Goal: Book appointment/travel/reservation

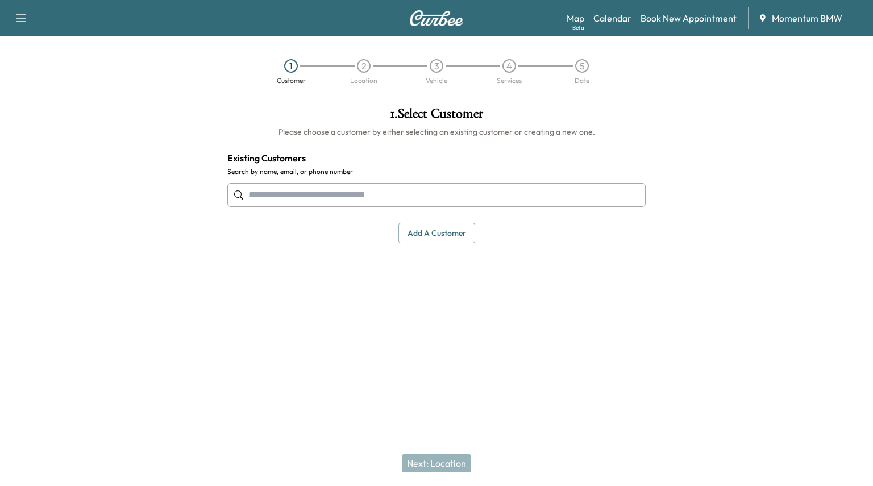
click at [602, 18] on link "Calendar" at bounding box center [612, 18] width 38 height 14
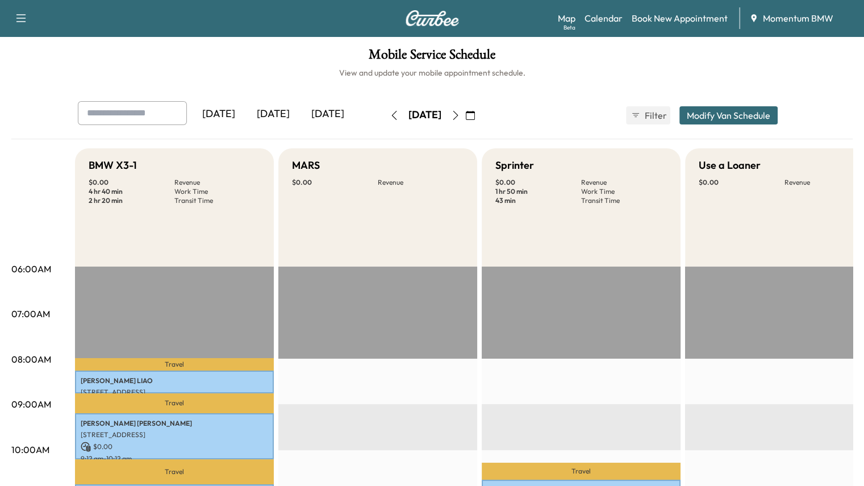
click at [460, 113] on icon "button" at bounding box center [455, 115] width 9 height 9
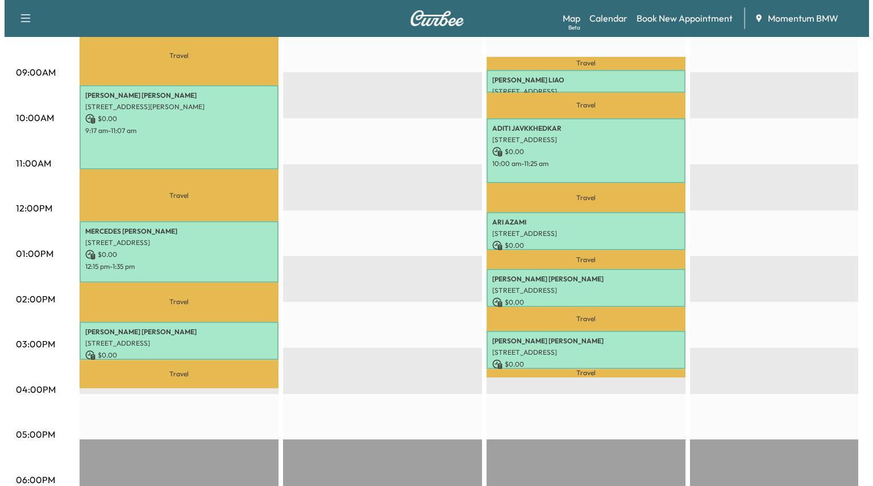
scroll to position [341, 0]
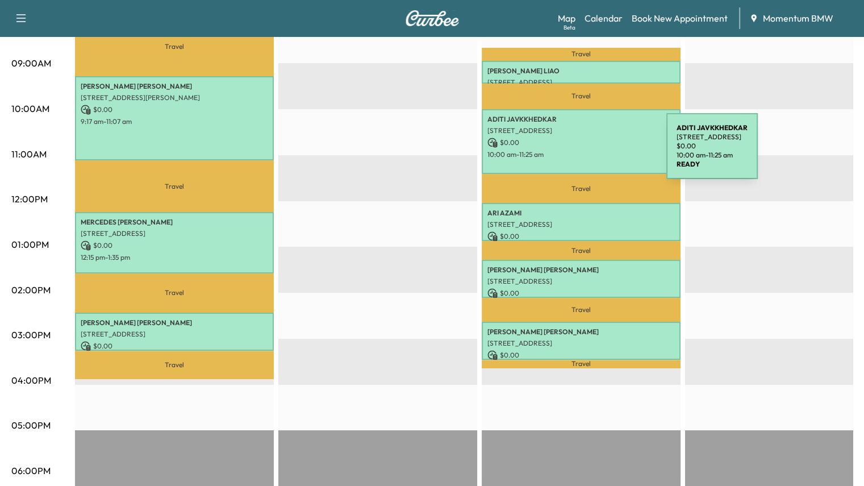
click at [581, 153] on p "10:00 am - 11:25 am" at bounding box center [582, 154] width 188 height 9
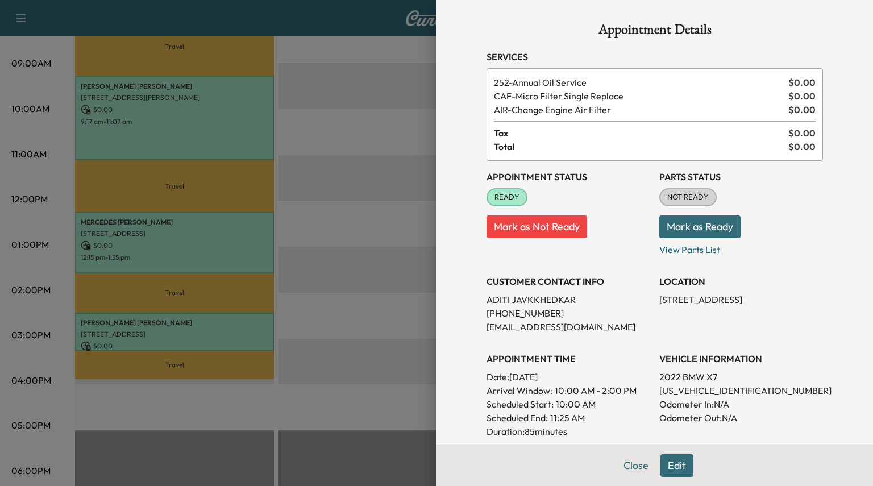
click at [667, 465] on button "Edit" at bounding box center [676, 465] width 33 height 23
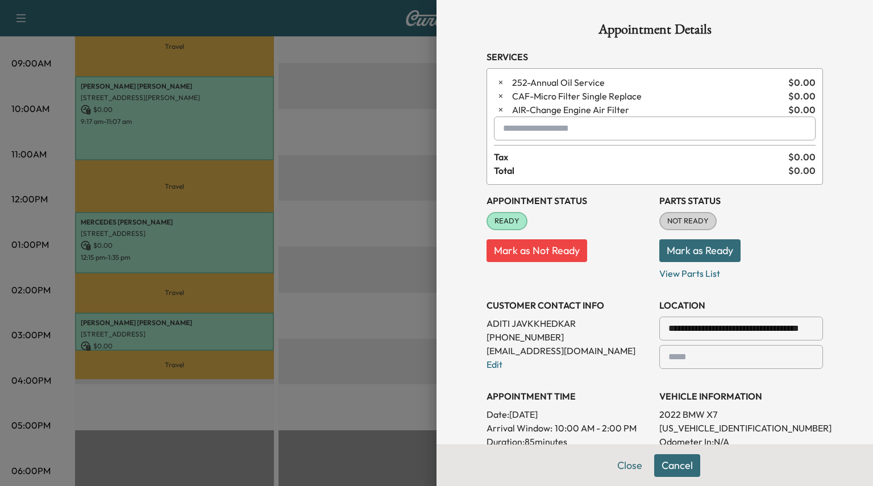
click at [521, 133] on input "text" at bounding box center [655, 128] width 322 height 24
type input "*"
drag, startPoint x: 540, startPoint y: 131, endPoint x: 400, endPoint y: 113, distance: 141.0
click at [400, 113] on div "**********" at bounding box center [436, 243] width 873 height 486
type input "*"
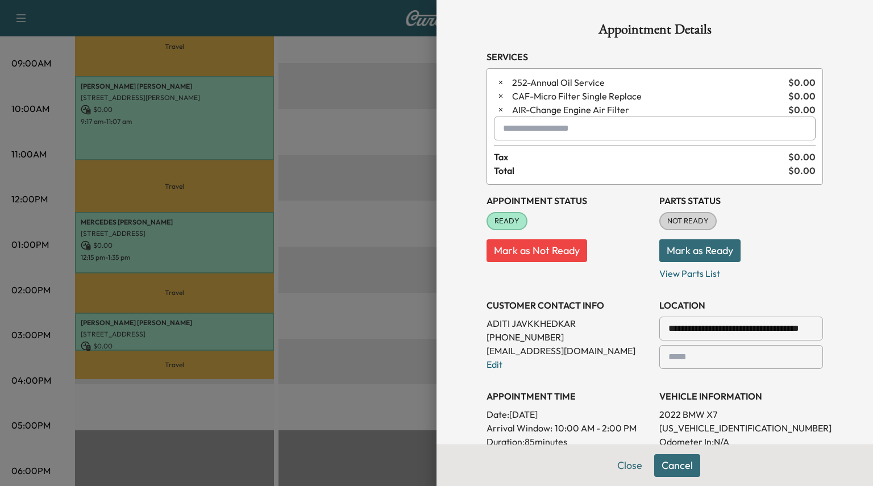
type input "*"
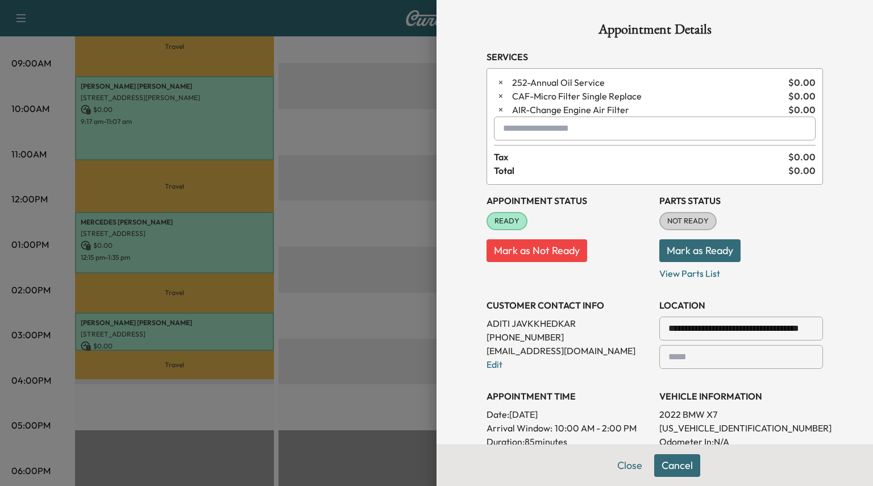
type input "*"
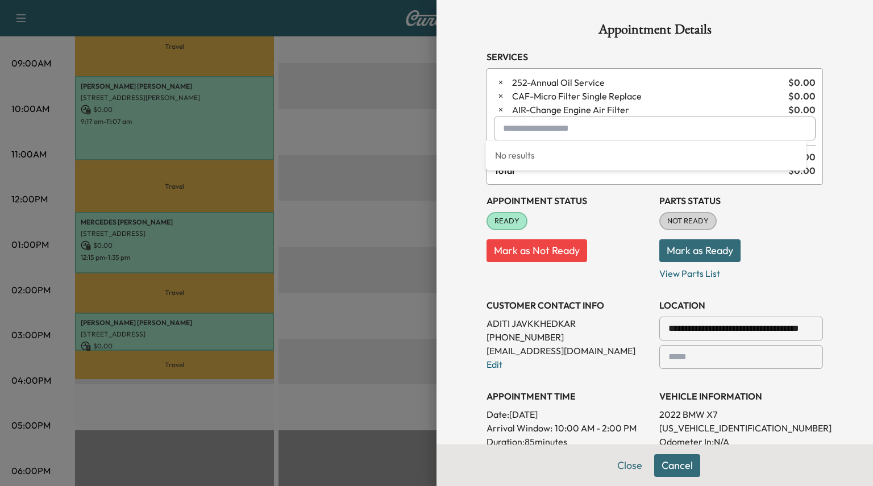
type input "*"
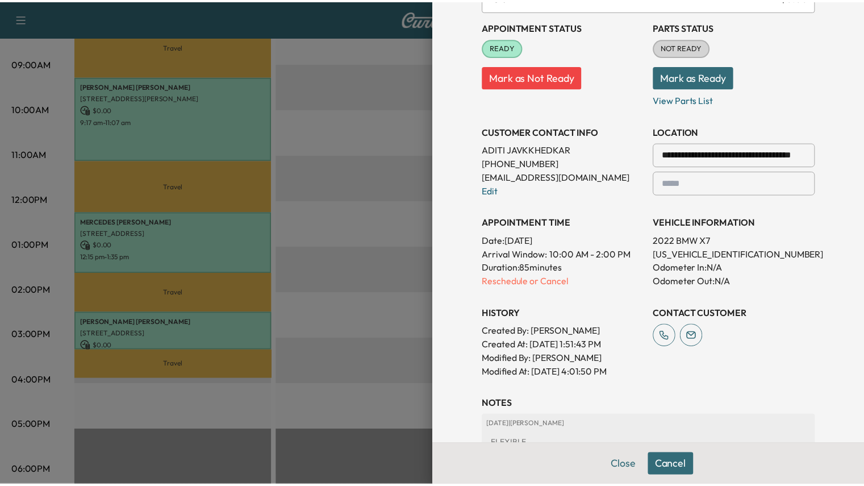
scroll to position [0, 0]
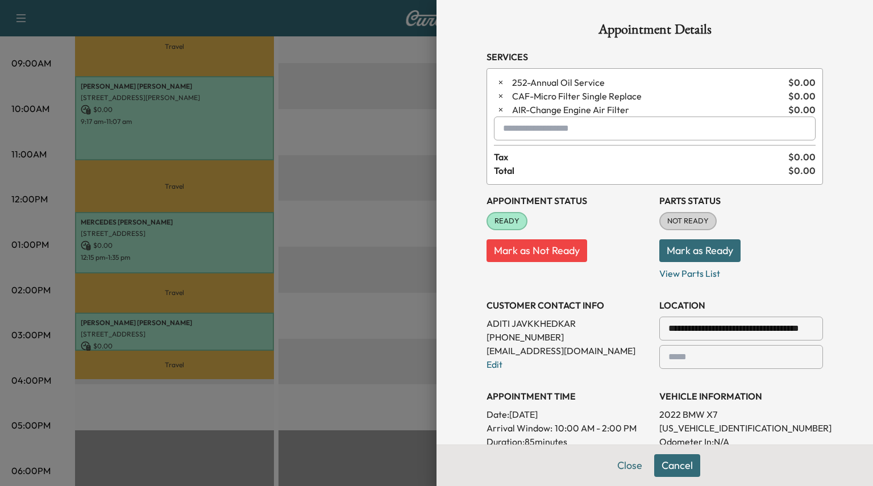
click at [527, 129] on input "text" at bounding box center [655, 128] width 322 height 24
type input "*"
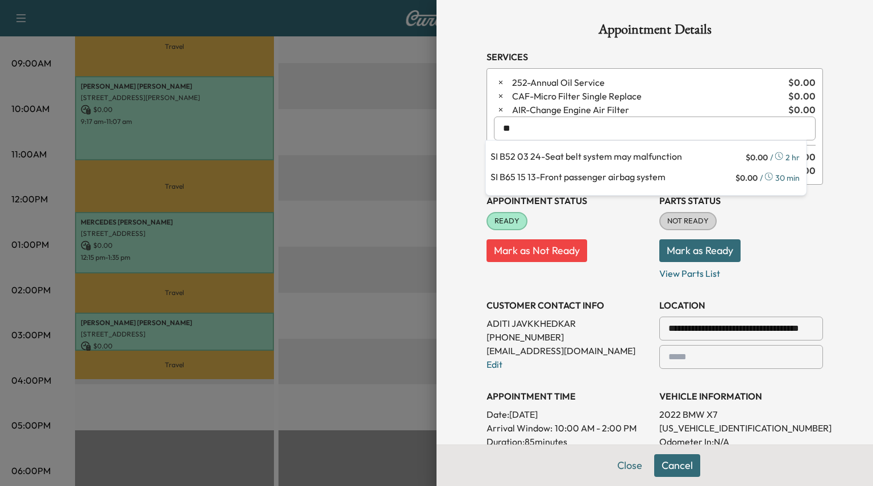
type input "*"
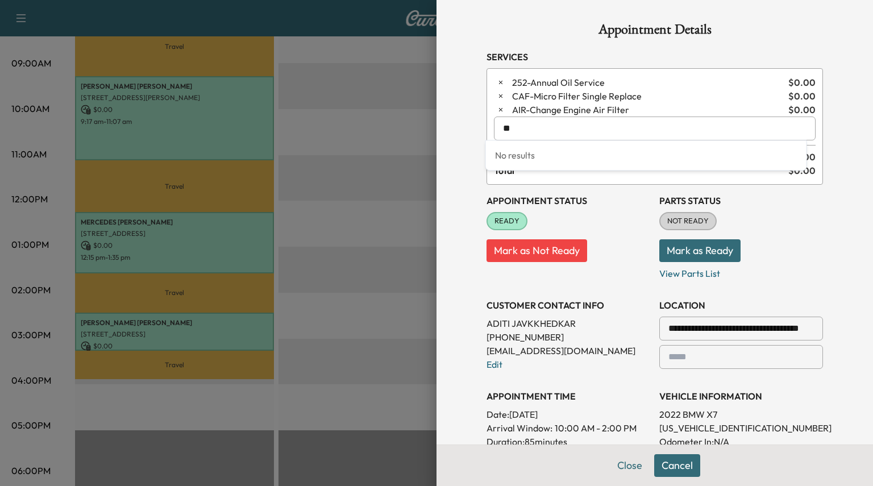
type input "*"
click at [546, 155] on p "BGTHROT - Throttle Body Service" at bounding box center [617, 157] width 255 height 16
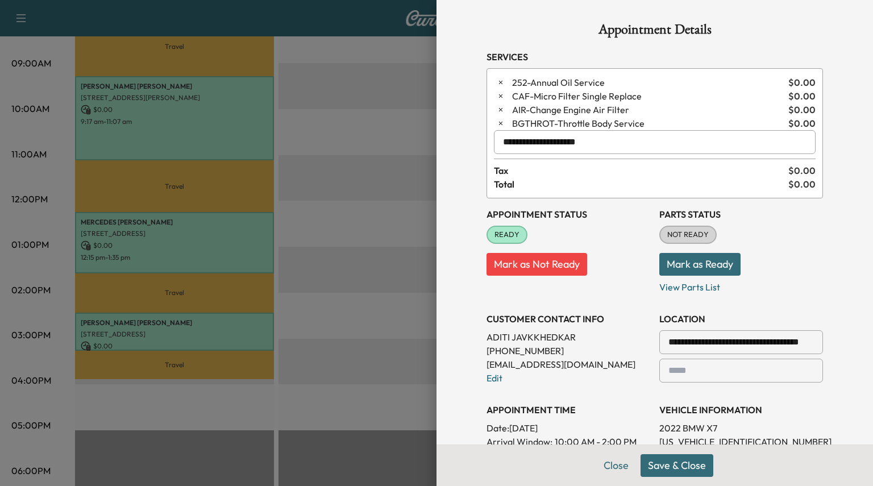
type input "**********"
click at [677, 264] on button "Mark as Ready" at bounding box center [699, 264] width 81 height 23
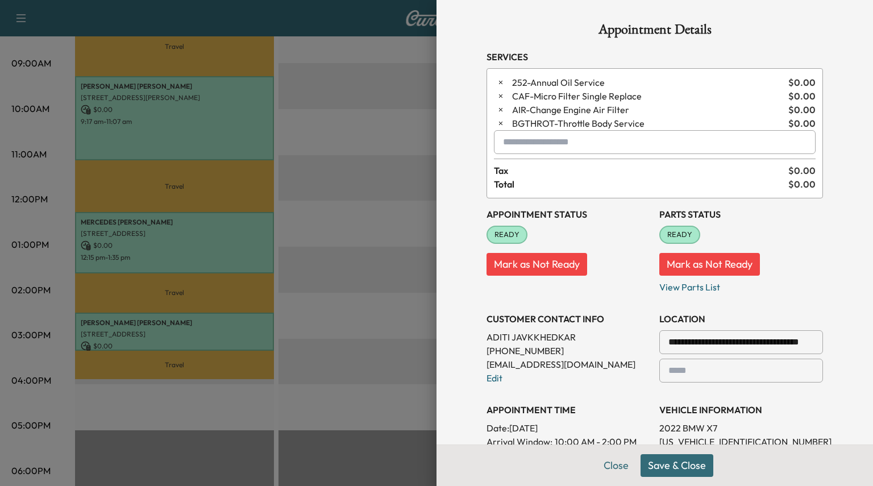
click at [673, 465] on button "Save & Close" at bounding box center [676, 465] width 73 height 23
